Goal: Browse casually

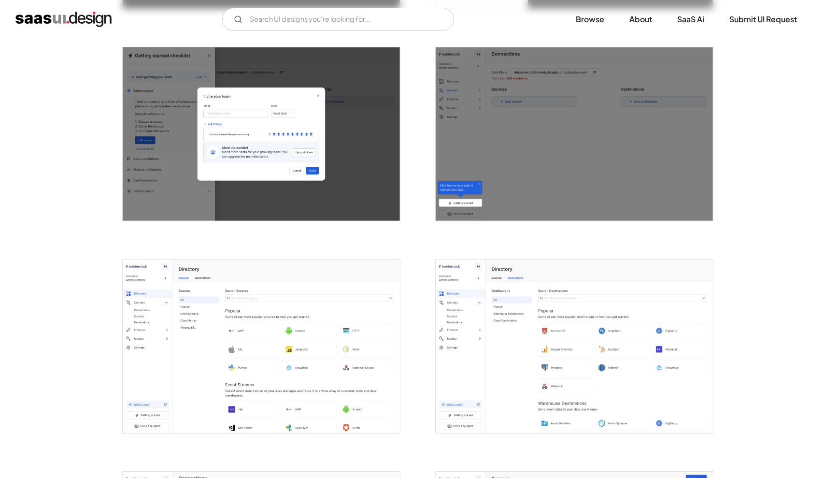
scroll to position [802, 0]
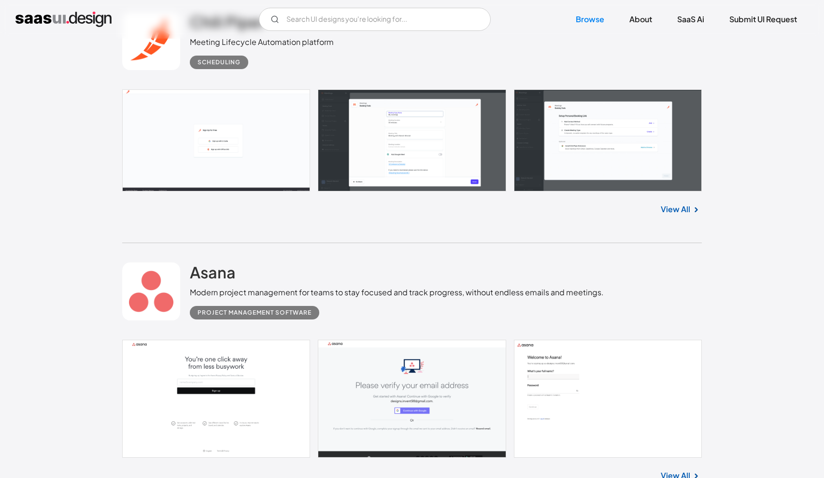
scroll to position [6274, 0]
click at [354, 21] on input "Email Form" at bounding box center [375, 19] width 232 height 23
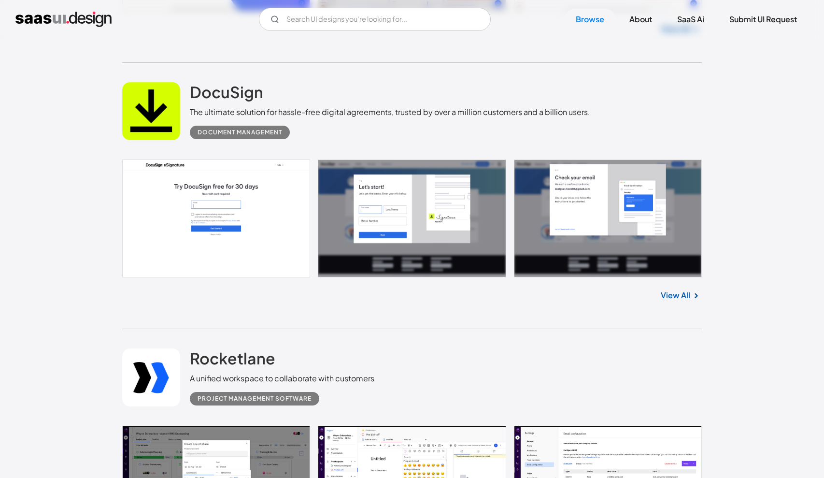
scroll to position [14295, 0]
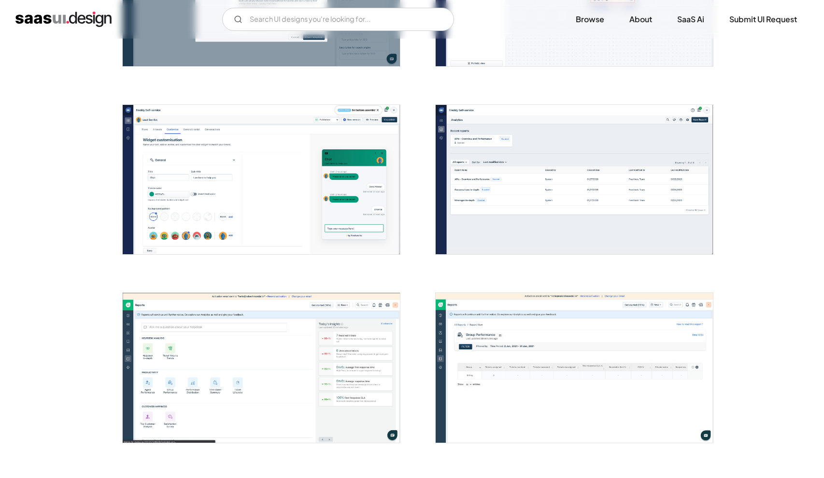
scroll to position [1721, 0]
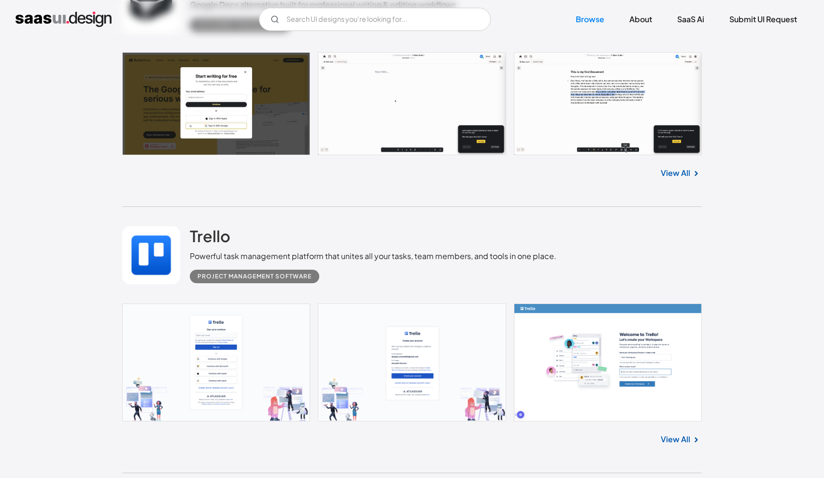
scroll to position [15978, 0]
